Goal: Information Seeking & Learning: Learn about a topic

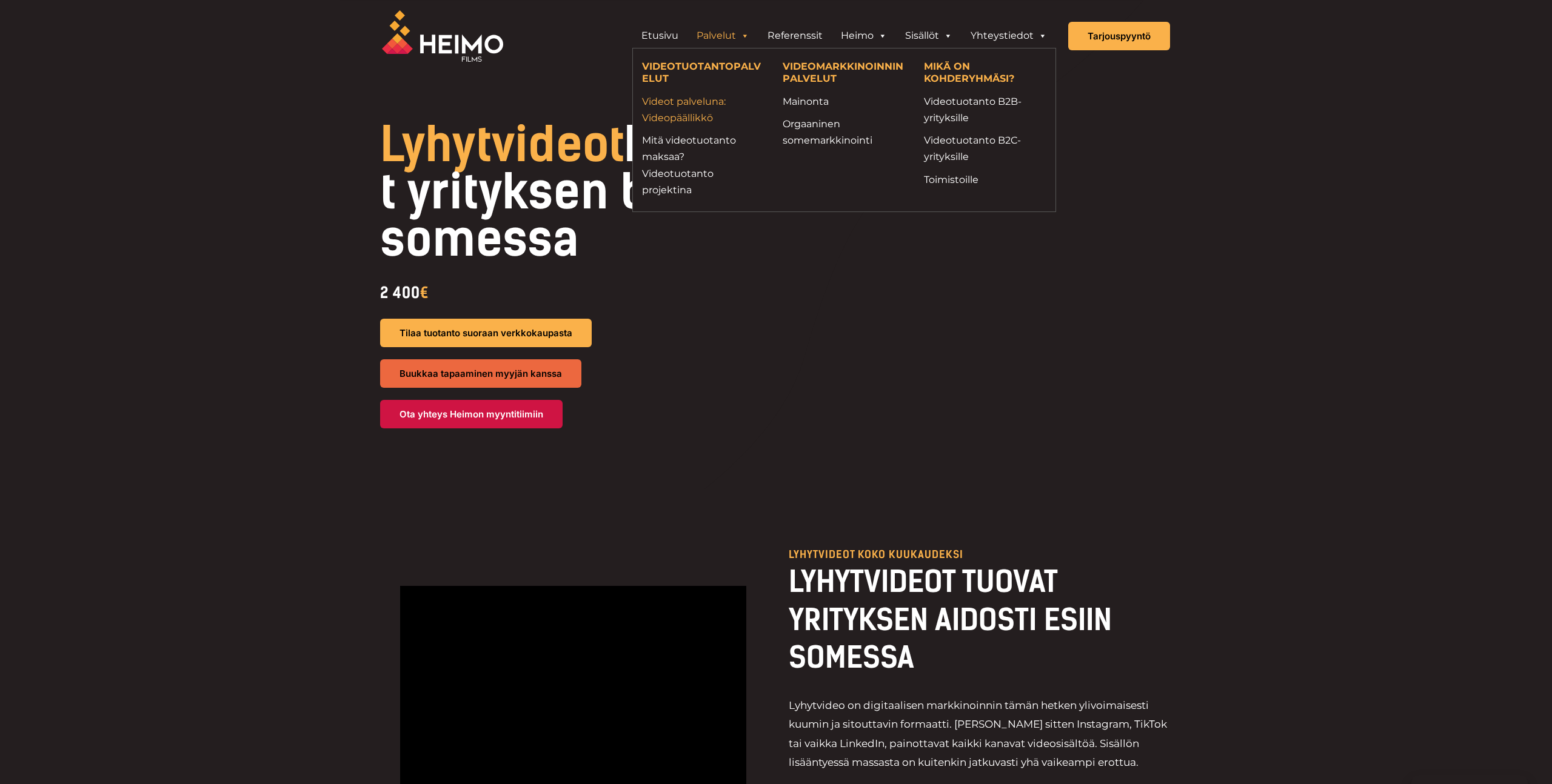
click at [690, 109] on link "Videot palveluna: Videopäällikkö" at bounding box center [703, 110] width 122 height 33
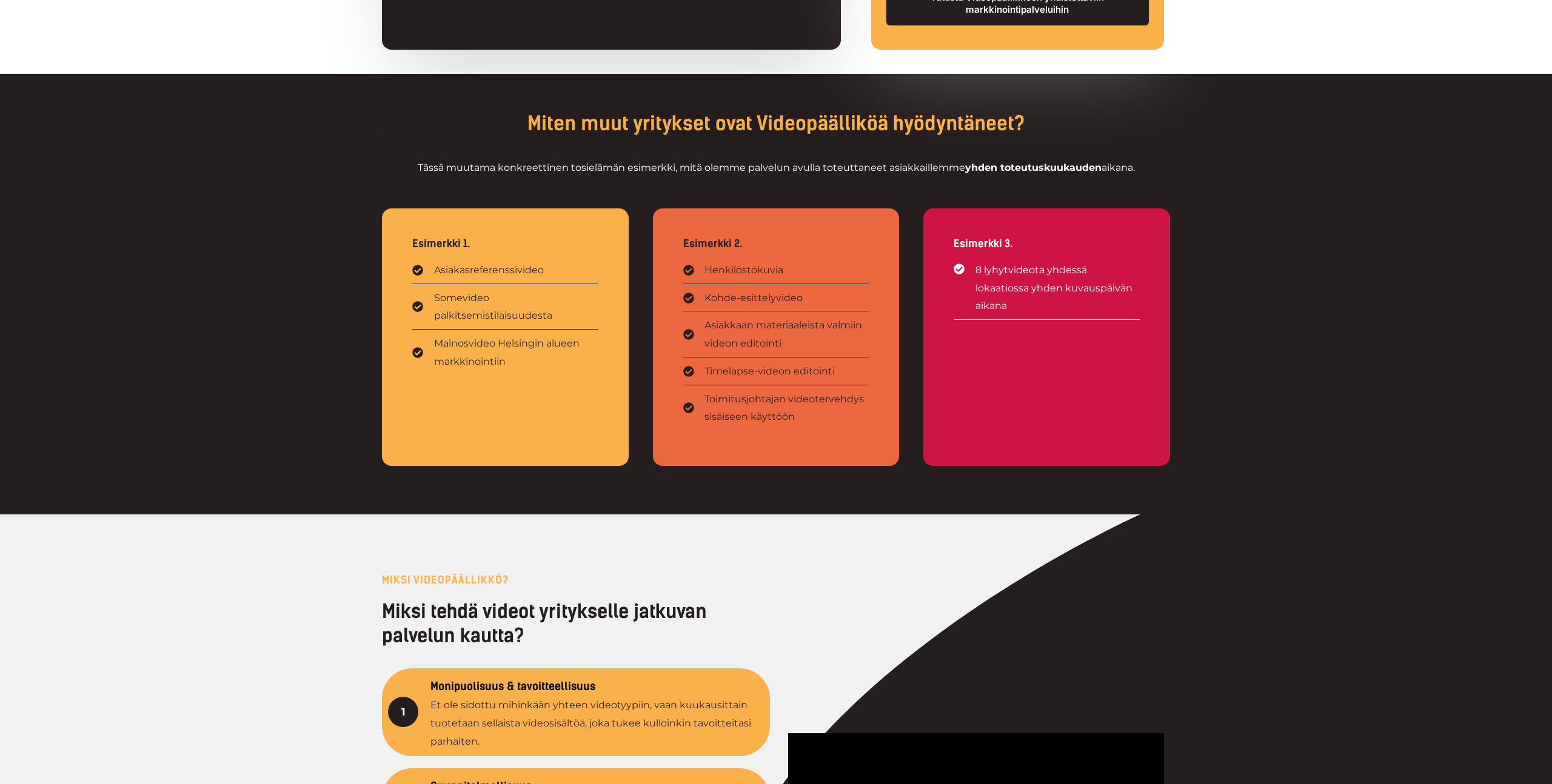
scroll to position [1418, 0]
drag, startPoint x: 791, startPoint y: 166, endPoint x: 1012, endPoint y: 181, distance: 221.5
click at [1013, 182] on div "Tässä muutama konkreettinen tosielämän esimerkki, mitä olemme palvelun avulla t…" at bounding box center [776, 177] width 788 height 38
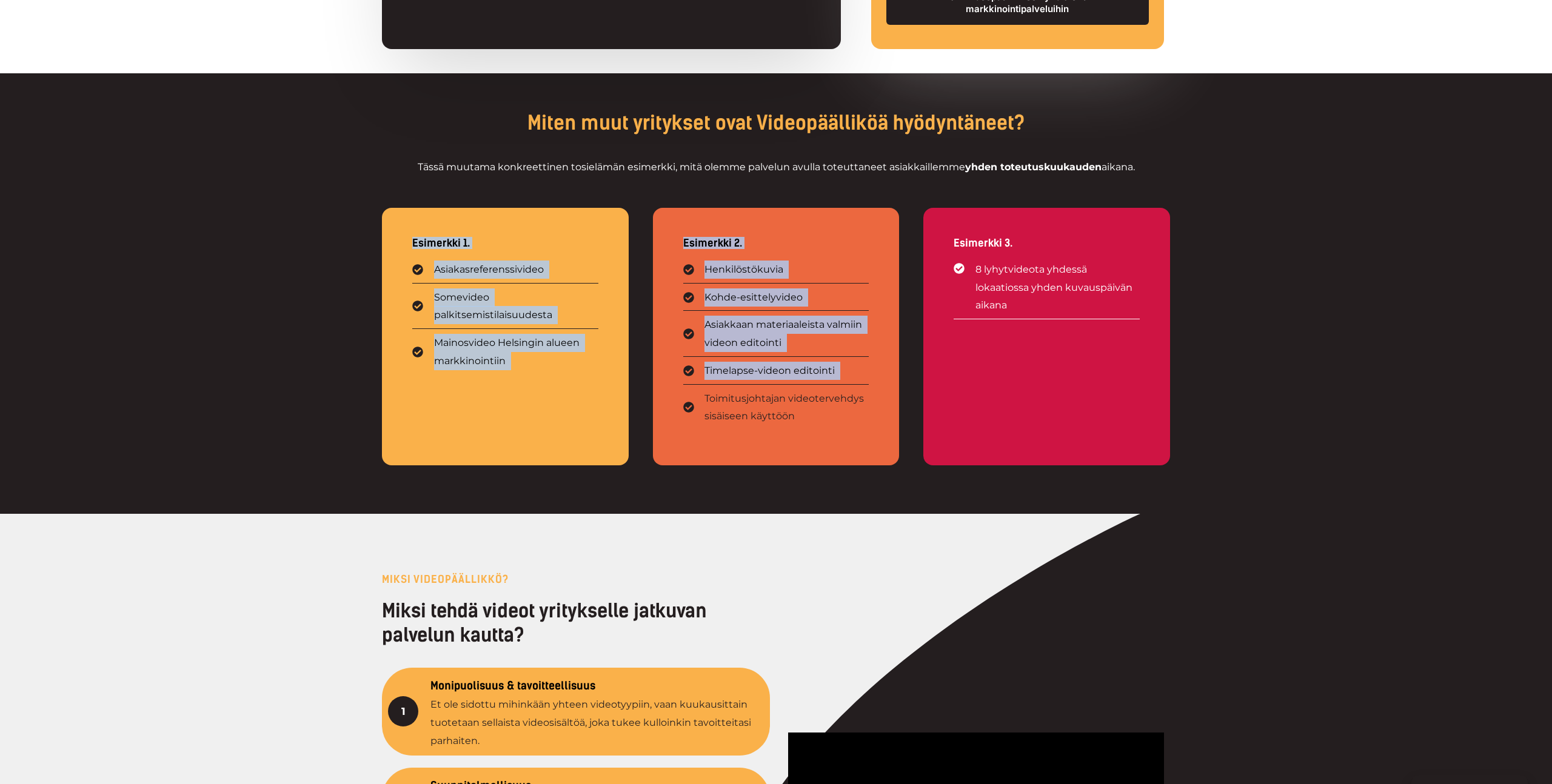
drag, startPoint x: 413, startPoint y: 242, endPoint x: 669, endPoint y: 393, distance: 297.2
click at [669, 393] on div "Esimerkki 1. Asiakasreferenssivideo Somevideo palkitsemistilaisuudesta Mainosvi…" at bounding box center [776, 355] width 788 height 318
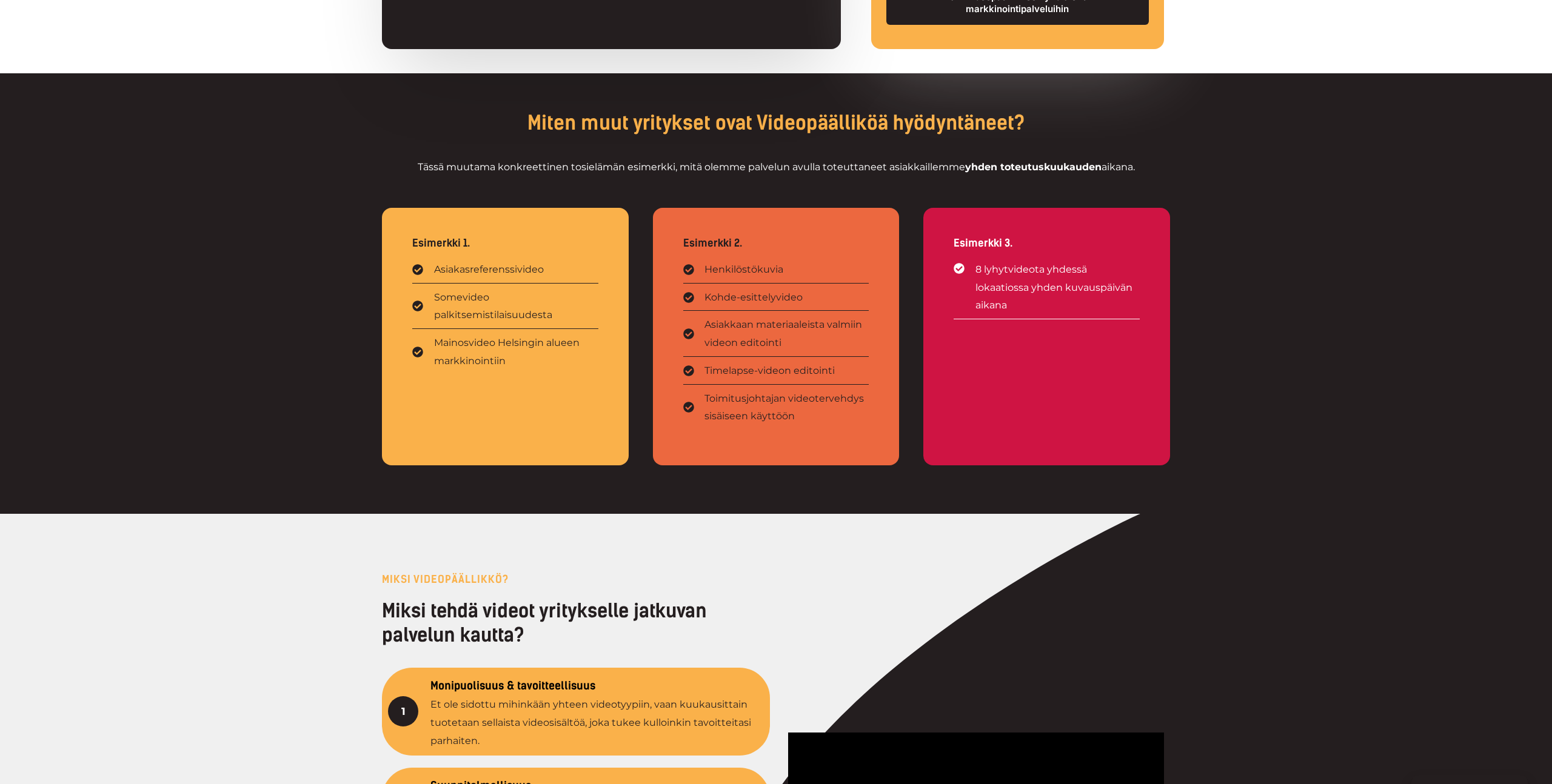
click at [665, 386] on div "Esimerkki 2. Henkilöstökuvia Kohde-esittelyvideo Asiakkaan materiaaleista valmi…" at bounding box center [776, 336] width 247 height 257
